Goal: Information Seeking & Learning: Learn about a topic

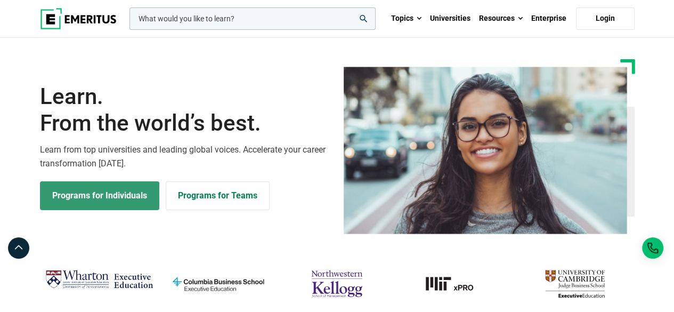
click at [111, 192] on link "Programs for Individuals" at bounding box center [99, 195] width 119 height 29
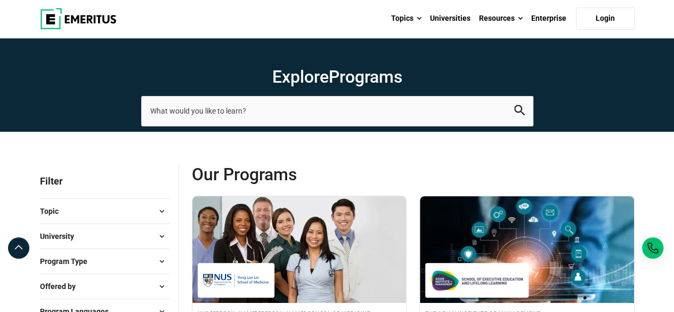
click at [606, 30] on ul "Topics AI and Machine Learning By 2023, 40 percent of infrastructure and operat…" at bounding box center [511, 18] width 248 height 37
click at [609, 23] on link "Login" at bounding box center [605, 18] width 59 height 22
